Goal: Information Seeking & Learning: Learn about a topic

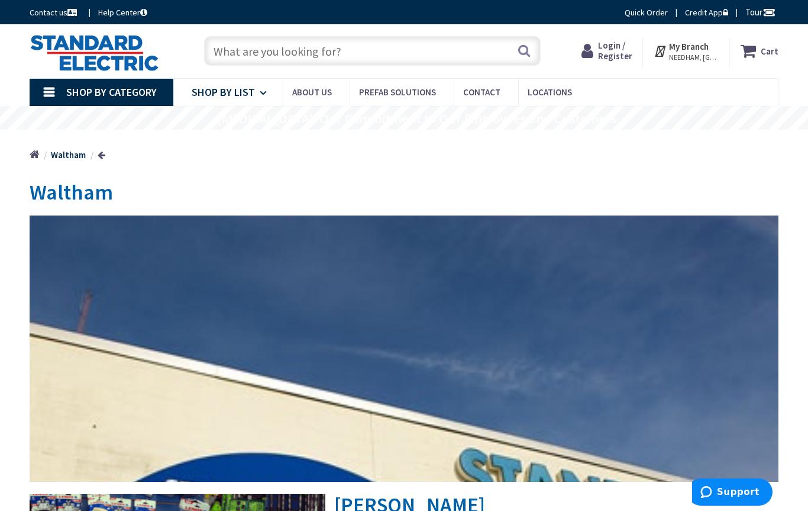
click at [257, 95] on link "Shop By List" at bounding box center [227, 92] width 109 height 27
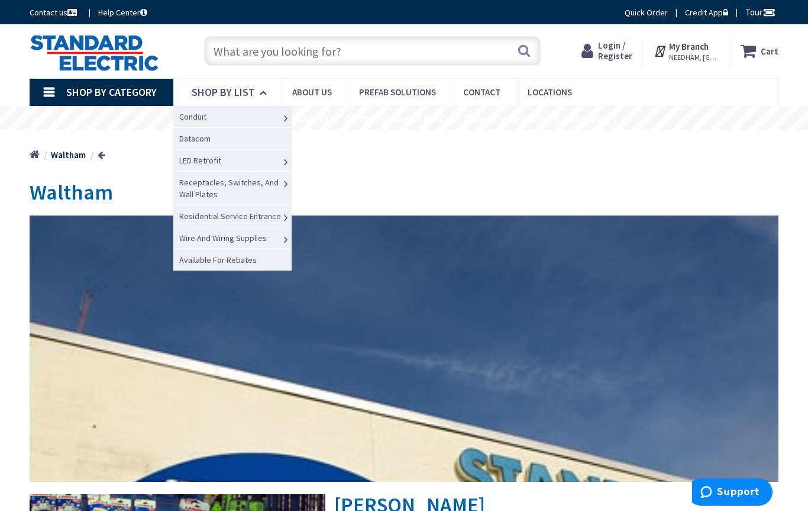
click at [131, 91] on span "Shop By Category" at bounding box center [111, 92] width 91 height 14
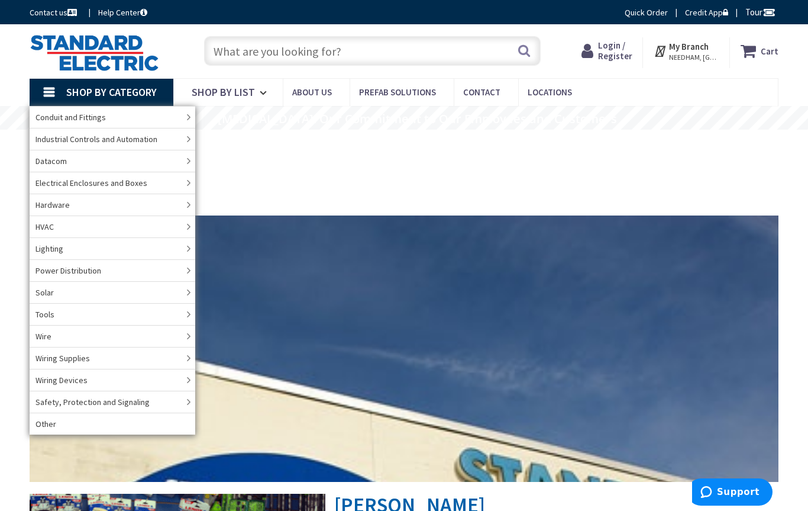
click at [305, 53] on input "text" at bounding box center [372, 51] width 337 height 30
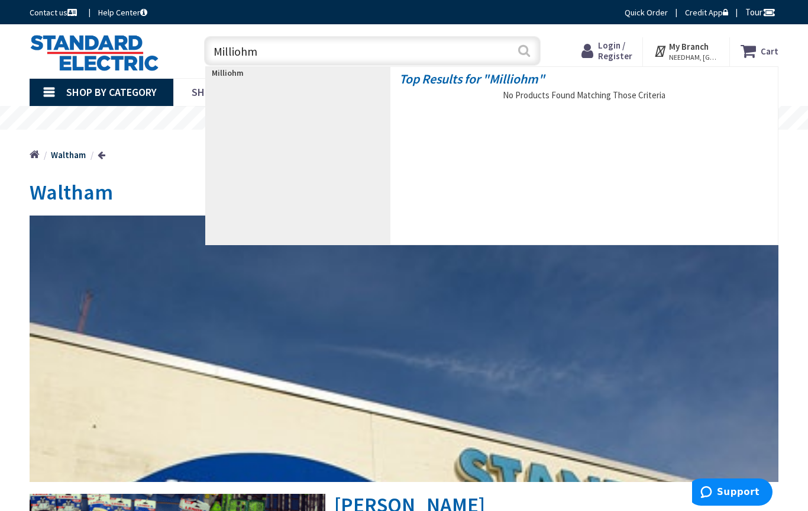
type input "Milliohm"
click at [526, 60] on button "Search" at bounding box center [524, 50] width 15 height 27
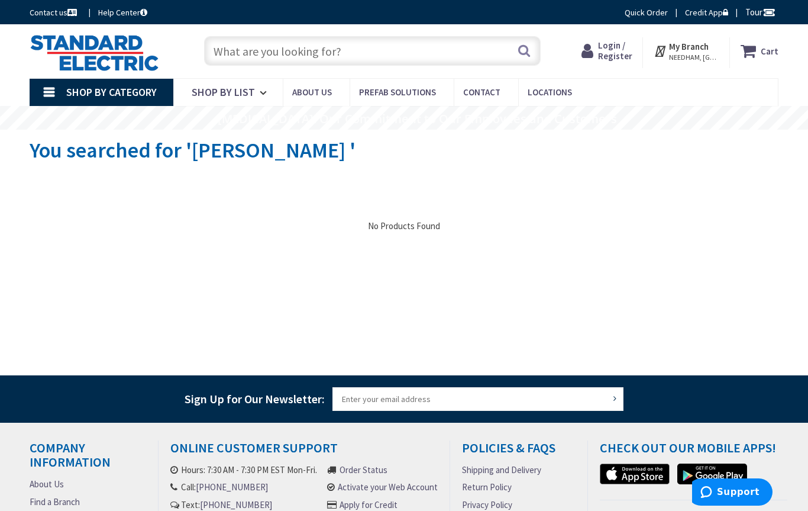
click at [363, 65] on input "text" at bounding box center [372, 51] width 337 height 30
click at [360, 53] on input "text" at bounding box center [372, 51] width 337 height 30
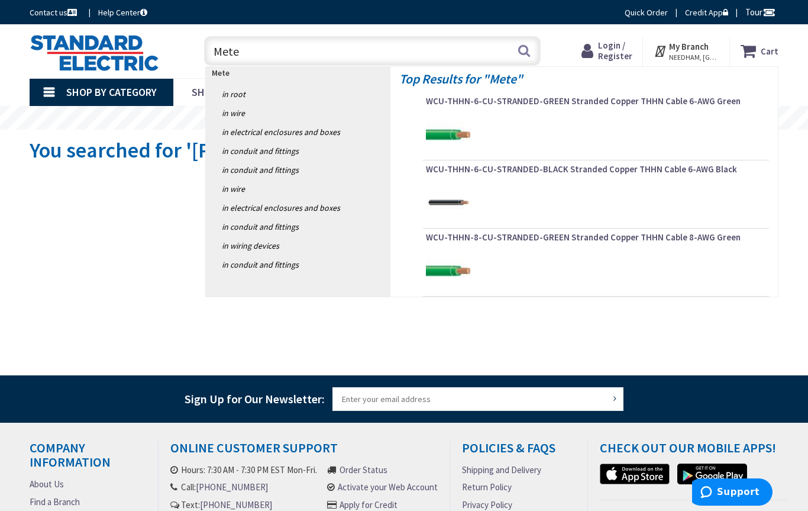
type input "Meter"
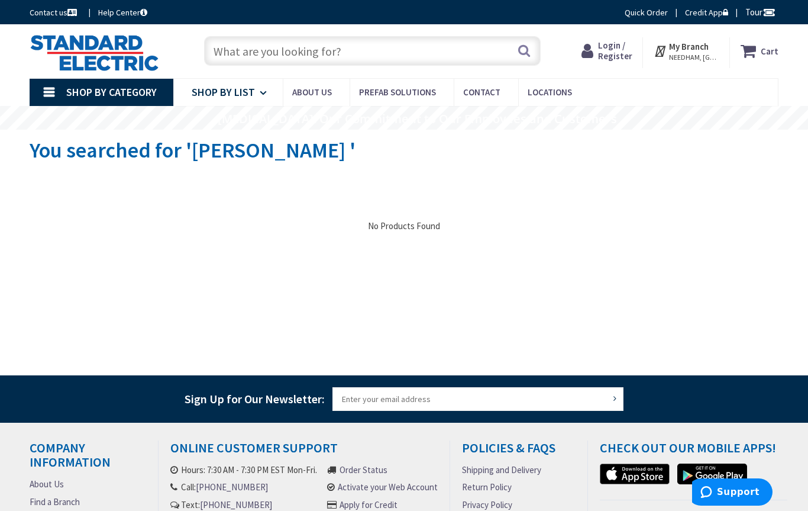
click at [257, 95] on link "Shop By List" at bounding box center [227, 92] width 109 height 27
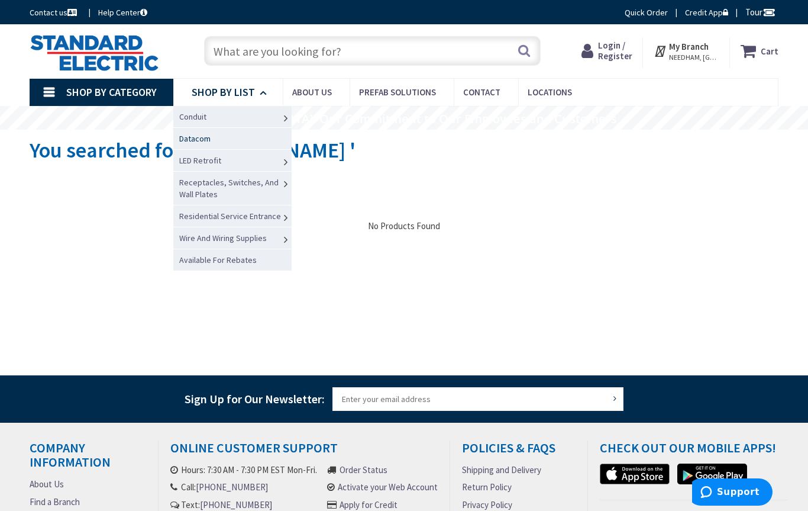
click at [201, 137] on span "Datacom" at bounding box center [194, 138] width 31 height 11
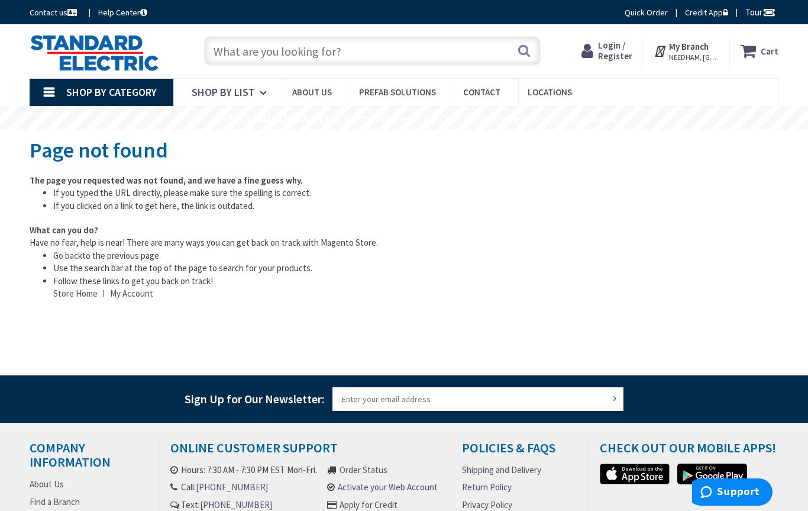
click at [128, 99] on link "Shop By Category" at bounding box center [102, 92] width 144 height 27
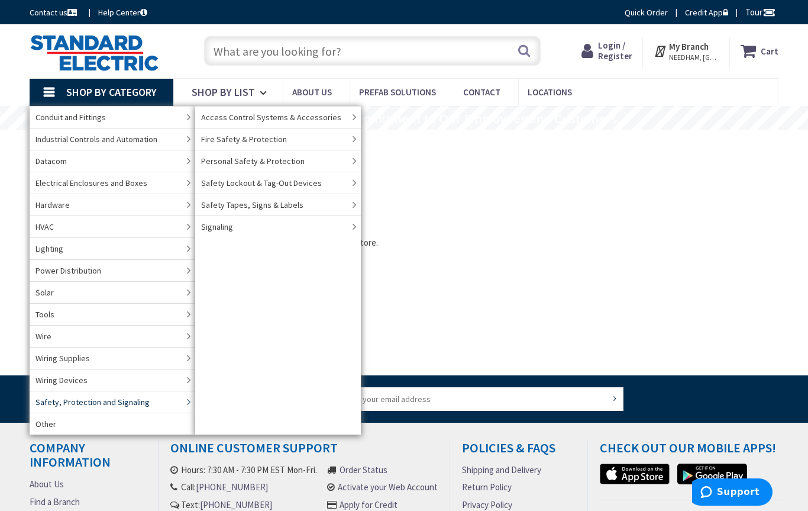
click at [109, 421] on link "Other" at bounding box center [113, 423] width 166 height 22
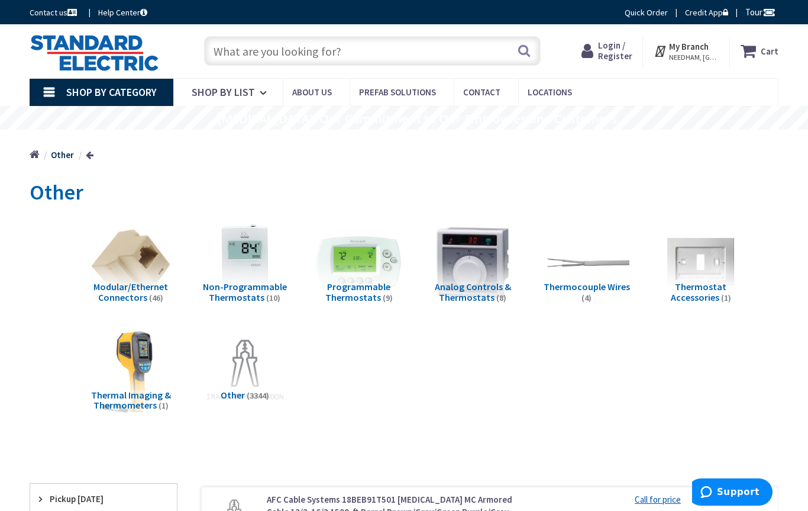
click at [271, 59] on input "text" at bounding box center [372, 51] width 337 height 30
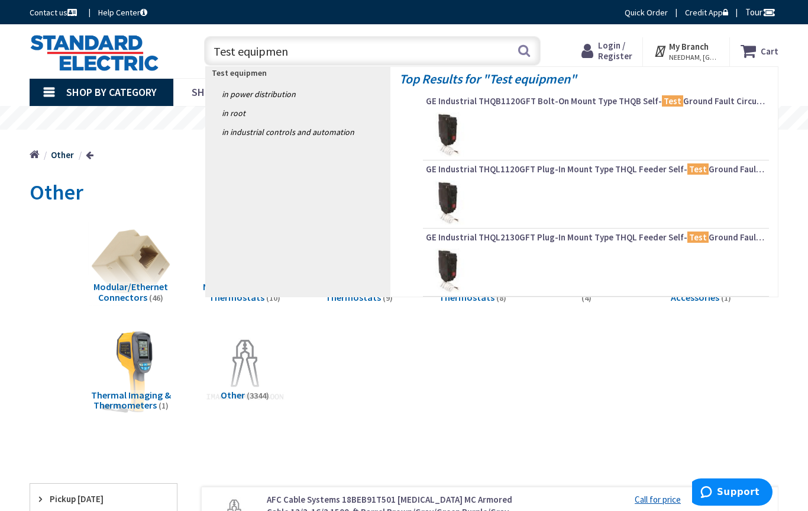
type input "Test equipment"
